Goal: Transaction & Acquisition: Purchase product/service

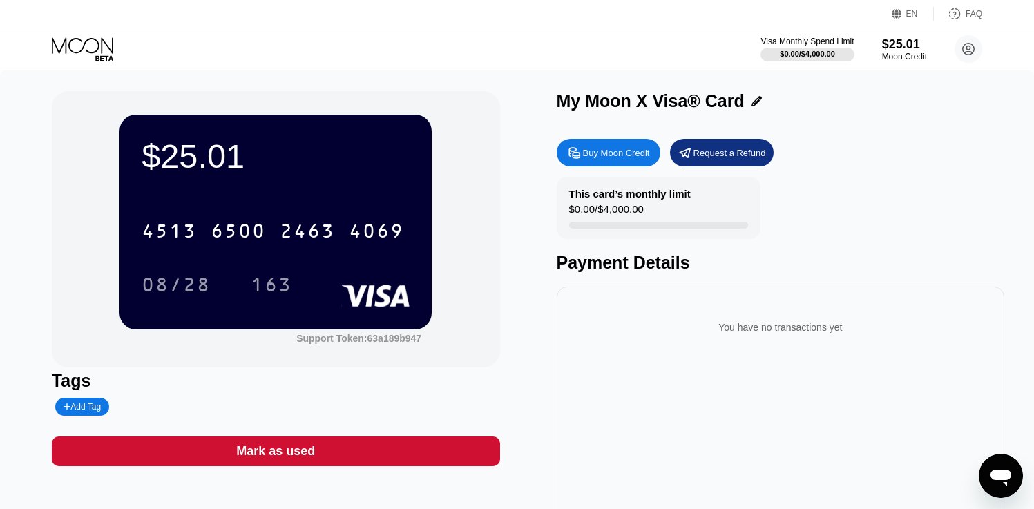
click at [579, 161] on div "Buy Moon Credit" at bounding box center [609, 153] width 104 height 28
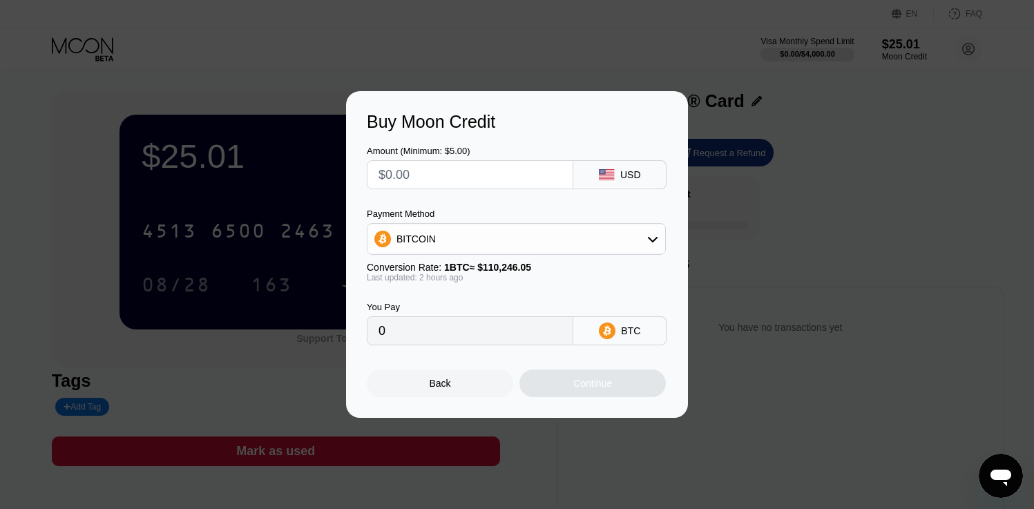
click at [425, 186] on input "text" at bounding box center [470, 175] width 183 height 28
type input "$5"
type input "0.00004536"
type input "0"
type input "$5"
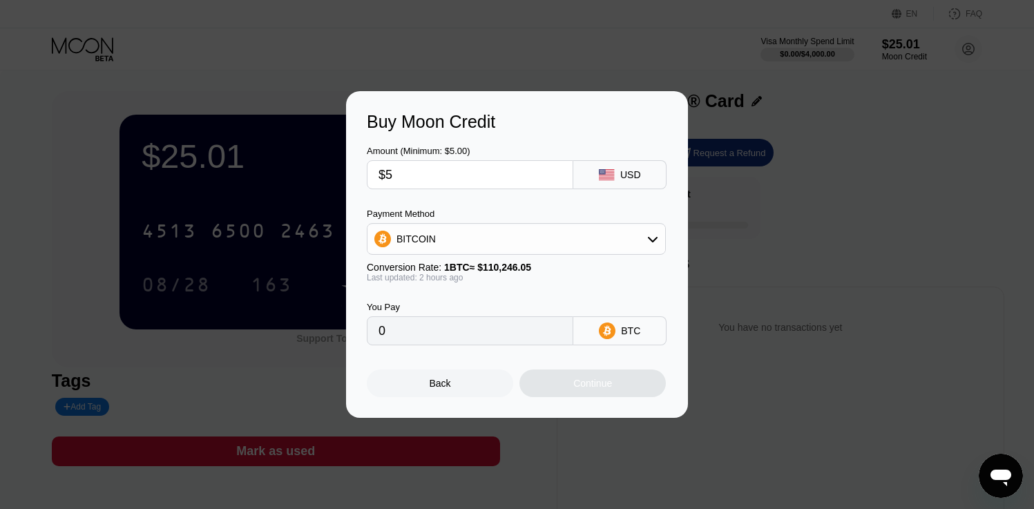
type input "0.00004520"
type input "$50"
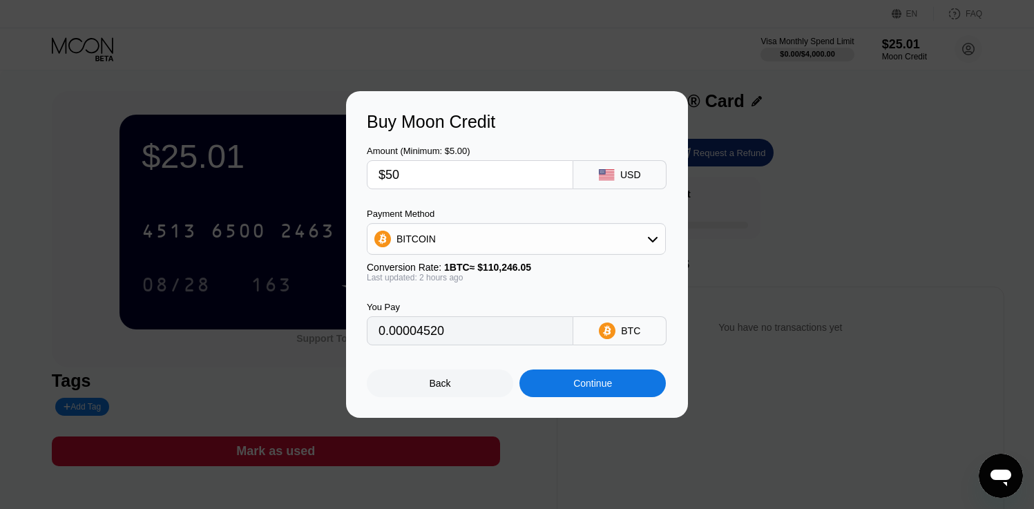
type input "0.00045195"
type input "$50"
click at [572, 390] on div "Continue" at bounding box center [593, 384] width 146 height 28
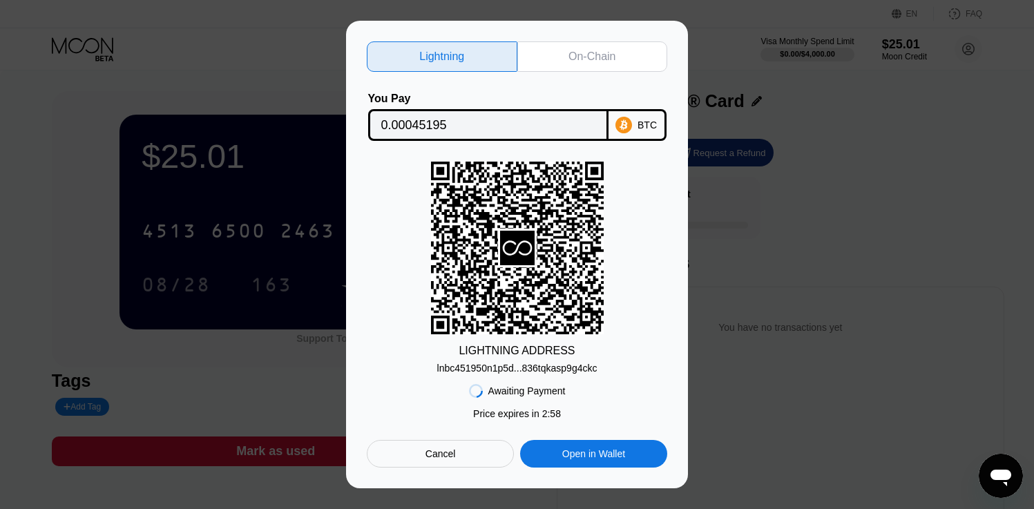
click at [580, 54] on div "On-Chain" at bounding box center [592, 57] width 47 height 14
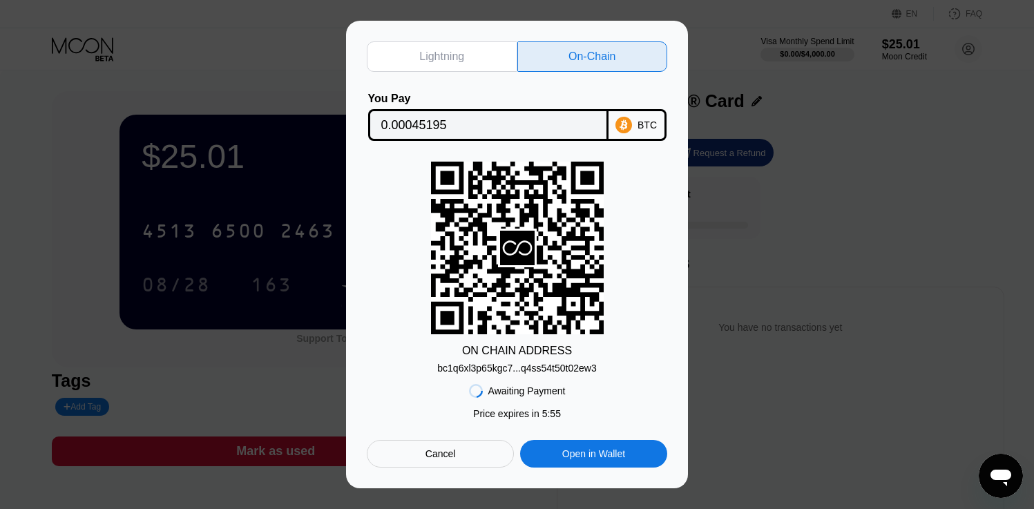
click at [452, 468] on div "Cancel" at bounding box center [440, 454] width 147 height 28
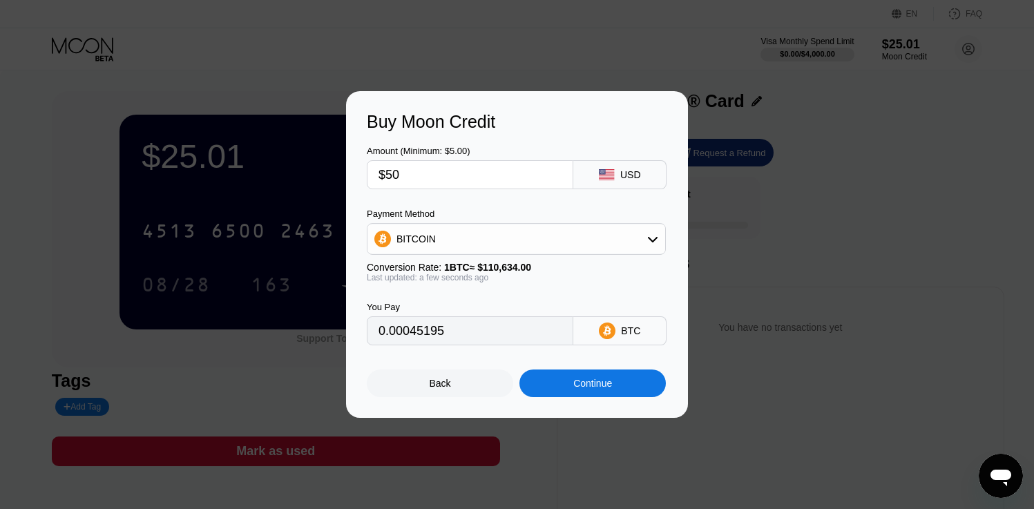
click at [430, 388] on div "Back" at bounding box center [440, 383] width 21 height 11
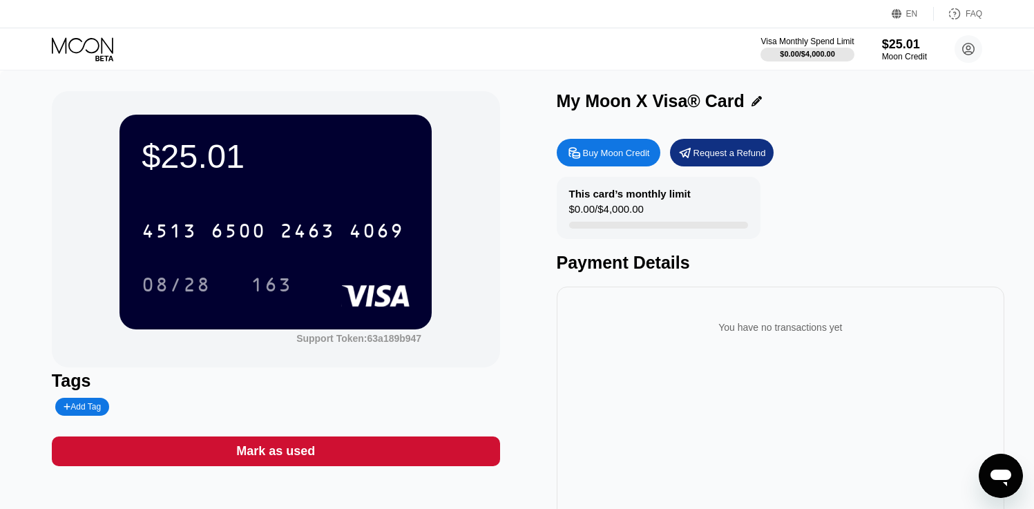
click at [592, 152] on div "Buy Moon Credit" at bounding box center [616, 153] width 67 height 12
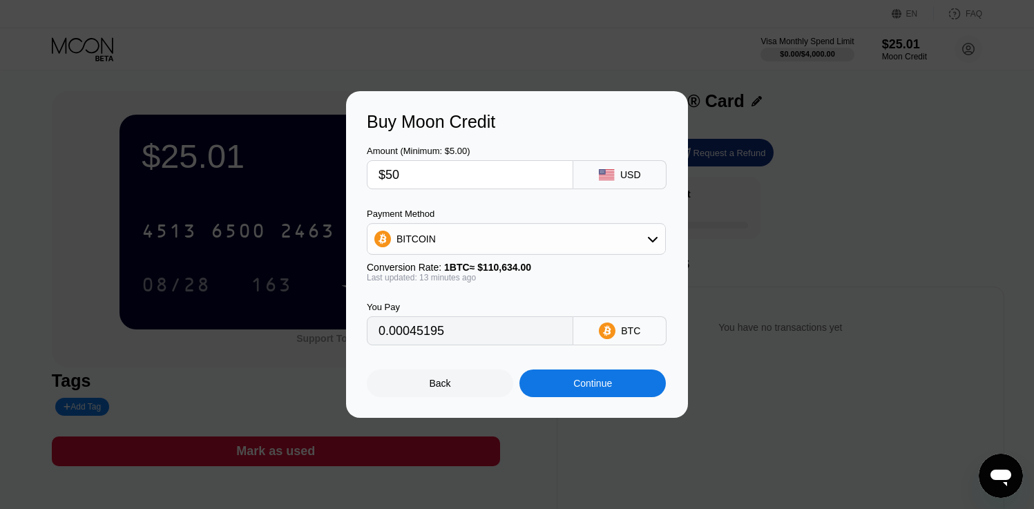
click at [564, 380] on div "Continue" at bounding box center [593, 384] width 146 height 28
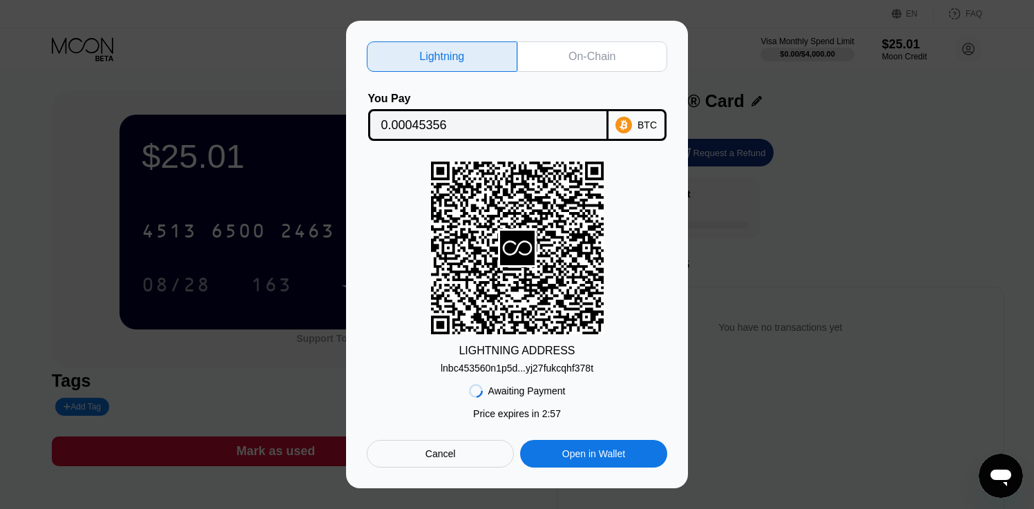
click at [591, 70] on div "On-Chain" at bounding box center [592, 56] width 151 height 30
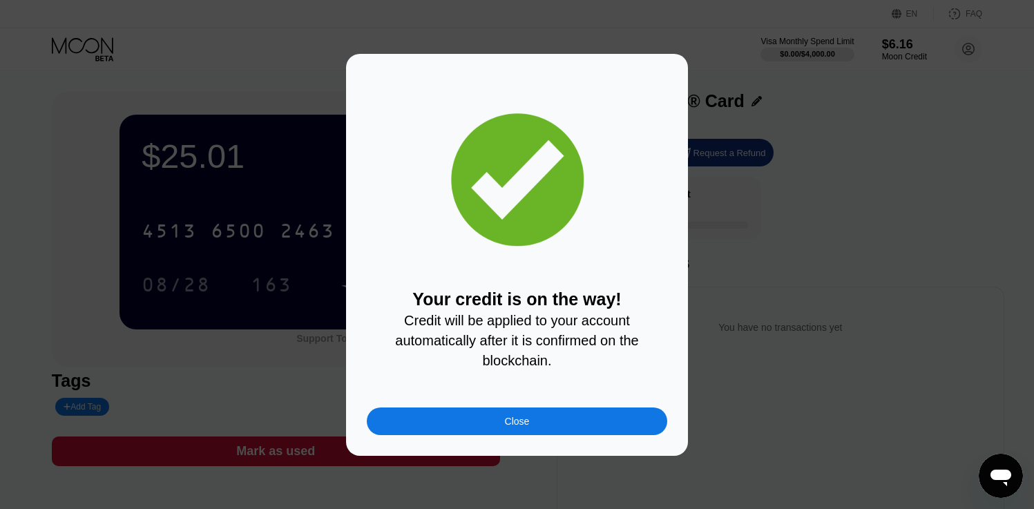
click at [530, 423] on div "Close" at bounding box center [517, 422] width 301 height 28
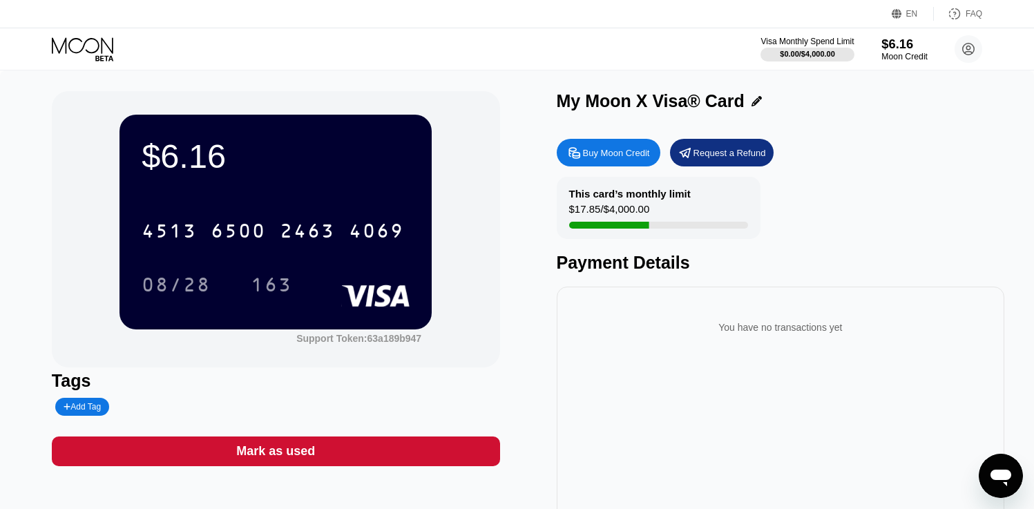
click at [900, 42] on div "$6.16" at bounding box center [905, 44] width 46 height 15
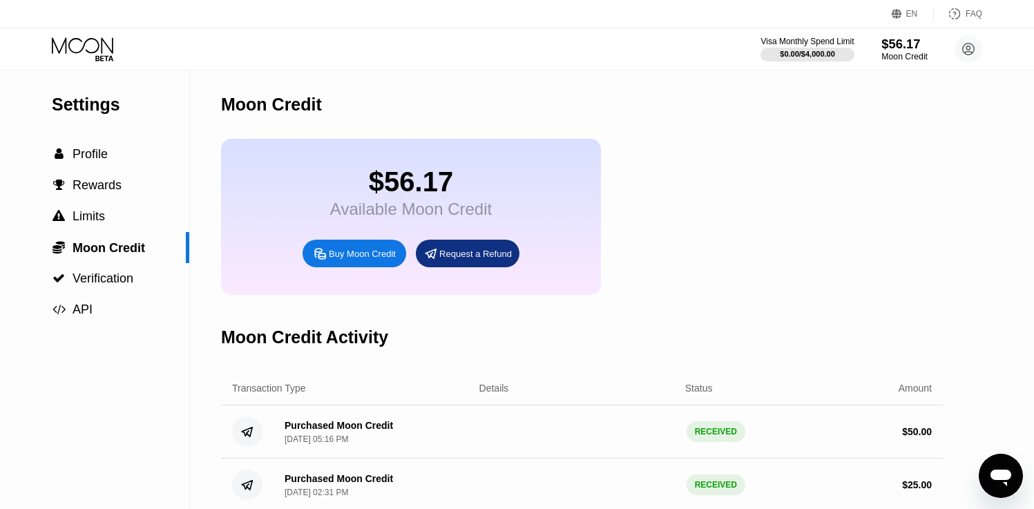
click at [906, 47] on div "$56.17" at bounding box center [905, 44] width 46 height 15
